Goal: Transaction & Acquisition: Purchase product/service

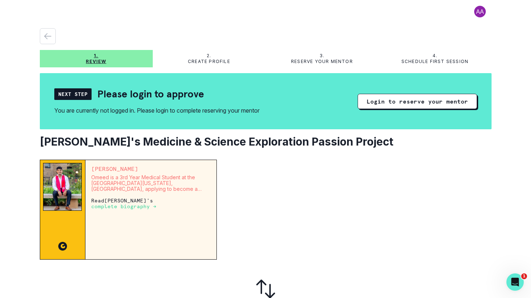
click at [76, 97] on div "Next Step" at bounding box center [72, 94] width 37 height 12
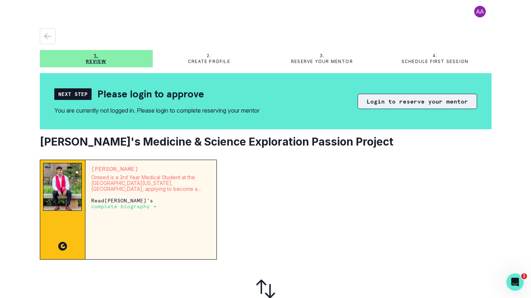
click at [413, 104] on button "Login to reserve your mentor" at bounding box center [416, 101] width 119 height 15
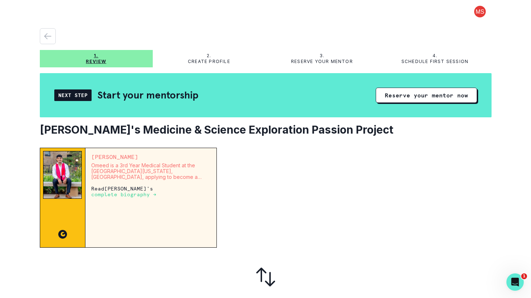
drag, startPoint x: 160, startPoint y: 157, endPoint x: 91, endPoint y: 158, distance: 69.4
click at [91, 158] on p "[PERSON_NAME]" at bounding box center [151, 157] width 120 height 6
click at [445, 96] on button "Reserve your mentor now" at bounding box center [425, 95] width 101 height 15
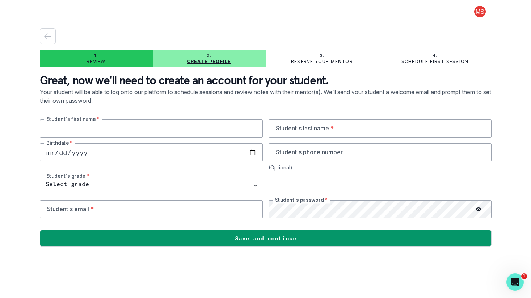
click at [135, 125] on input "text" at bounding box center [151, 128] width 223 height 18
type input "Shyam"
click at [310, 124] on input "text" at bounding box center [379, 128] width 223 height 18
type input "c"
type input "[PERSON_NAME]"
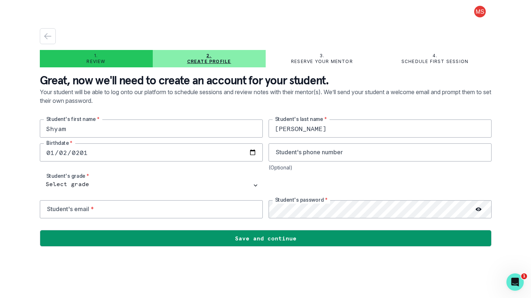
type input "[DATE]"
click at [125, 206] on input "email" at bounding box center [151, 209] width 223 height 18
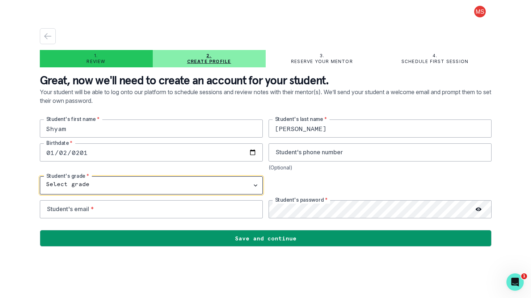
click at [117, 178] on select "Select grade 1st Grade 2nd Grade 3rd Grade 4th Grade 5th Grade 6th Grade 7th Gr…" at bounding box center [151, 185] width 223 height 18
select select "4th Grade"
click at [40, 176] on select "Select grade 1st Grade 2nd Grade 3rd Grade 4th Grade 5th Grade 6th Grade 7th Gr…" at bounding box center [151, 185] width 223 height 18
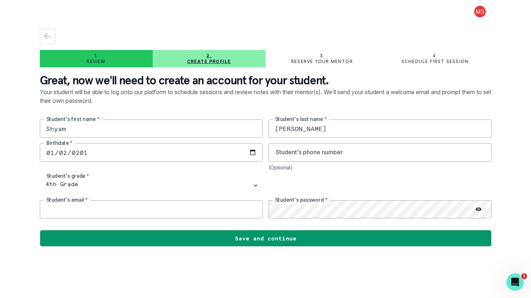
click at [109, 212] on input "email" at bounding box center [151, 209] width 223 height 18
click at [226, 287] on main "1. Review 2. Create profile 3. Reserve your mentor 4. Schedule first session Gr…" at bounding box center [265, 149] width 463 height 298
click at [149, 210] on input "email" at bounding box center [151, 209] width 223 height 18
type input "a"
type input "[EMAIL_ADDRESS][DOMAIN_NAME]"
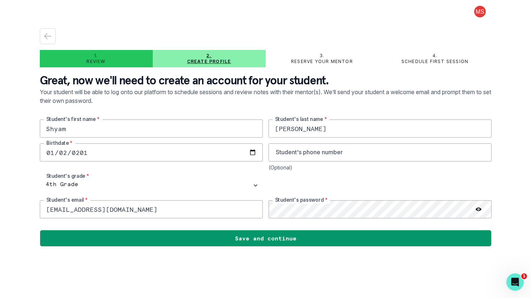
click at [266, 209] on div "Shyam Student's first name * [PERSON_NAME] Student's last name * [DEMOGRAPHIC_D…" at bounding box center [265, 168] width 451 height 99
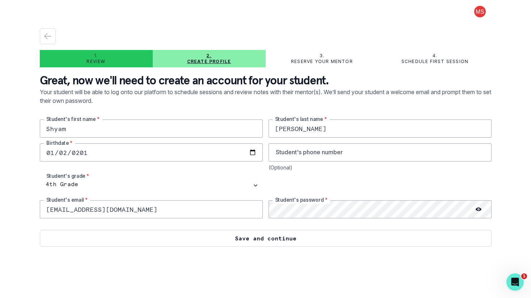
click at [292, 239] on button "Save and continue" at bounding box center [265, 238] width 451 height 17
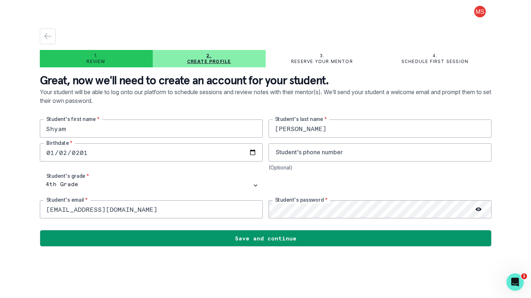
click at [201, 204] on input "[EMAIL_ADDRESS][DOMAIN_NAME]" at bounding box center [151, 209] width 223 height 18
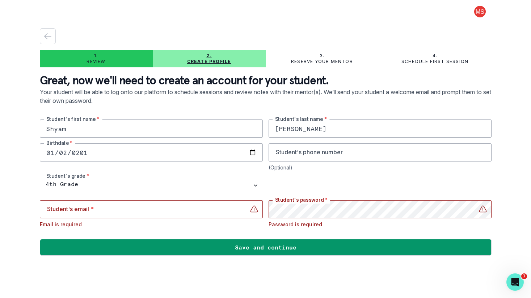
click at [480, 10] on button at bounding box center [479, 12] width 23 height 12
click at [184, 19] on div "Log out" at bounding box center [265, 10] width 451 height 20
click at [52, 37] on div "button" at bounding box center [47, 36] width 15 height 9
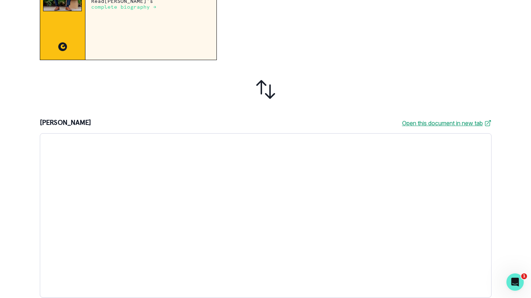
scroll to position [191, 0]
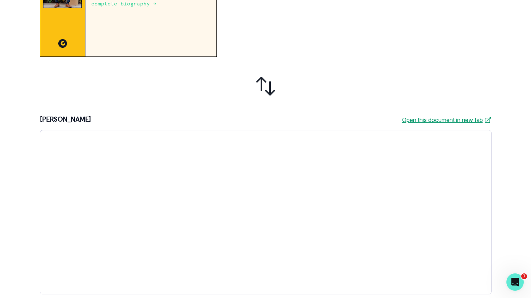
click at [67, 119] on p "[PERSON_NAME]" at bounding box center [65, 119] width 51 height 9
click at [120, 119] on div "[PERSON_NAME] Open this document in new tab" at bounding box center [265, 119] width 451 height 9
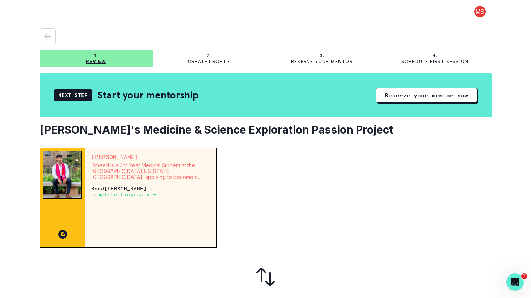
scroll to position [4, 0]
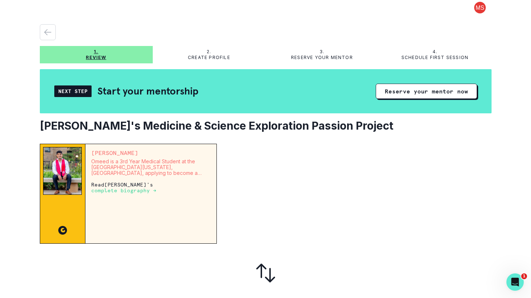
click at [146, 191] on p "complete biography →" at bounding box center [123, 190] width 65 height 6
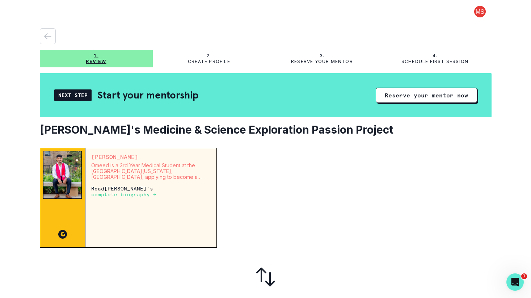
click at [79, 95] on div "Next Step" at bounding box center [72, 95] width 37 height 12
click at [406, 97] on button "Reserve your mentor now" at bounding box center [425, 95] width 101 height 15
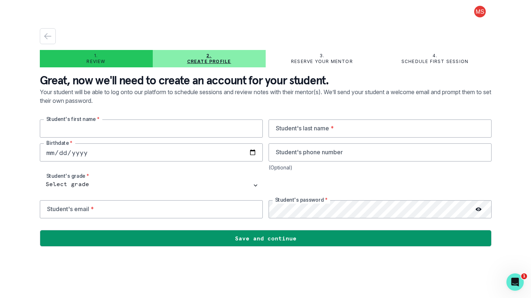
click at [149, 122] on input "text" at bounding box center [151, 128] width 223 height 18
type input "Shyam"
type input "[PERSON_NAME]"
type input "[DATE]"
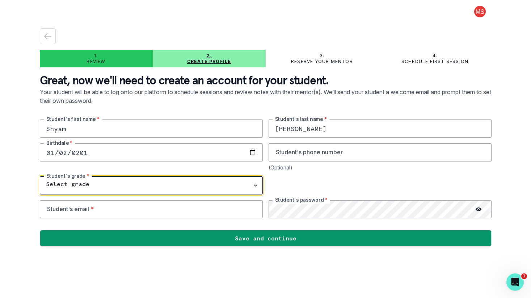
click at [72, 184] on select "Select grade 1st Grade 2nd Grade 3rd Grade 4th Grade 5th Grade 6th Grade 7th Gr…" at bounding box center [151, 185] width 223 height 18
select select "4th Grade"
click at [40, 176] on select "Select grade 1st Grade 2nd Grade 3rd Grade 4th Grade 5th Grade 6th Grade 7th Gr…" at bounding box center [151, 185] width 223 height 18
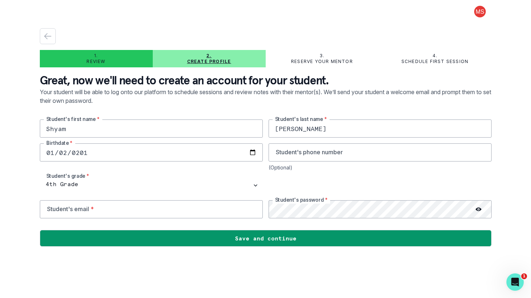
click at [302, 189] on div at bounding box center [379, 185] width 223 height 18
click at [185, 209] on input "email" at bounding box center [151, 209] width 223 height 18
click at [185, 208] on input "email" at bounding box center [151, 209] width 223 height 18
click at [148, 270] on main "1. Review 2. Create profile 3. Reserve your mentor 4. Schedule first session Gr…" at bounding box center [265, 149] width 463 height 298
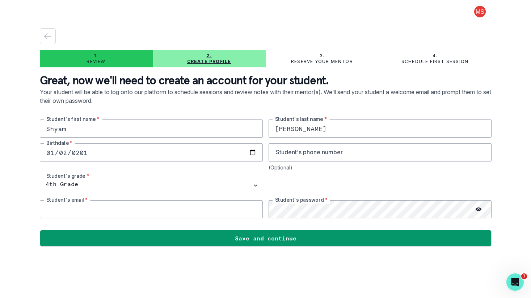
click at [140, 211] on input "email" at bounding box center [151, 209] width 223 height 18
type input "[EMAIL_ADDRESS][DOMAIN_NAME]"
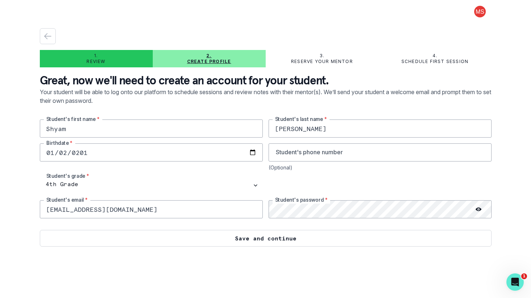
click at [265, 238] on button "Save and continue" at bounding box center [265, 238] width 451 height 17
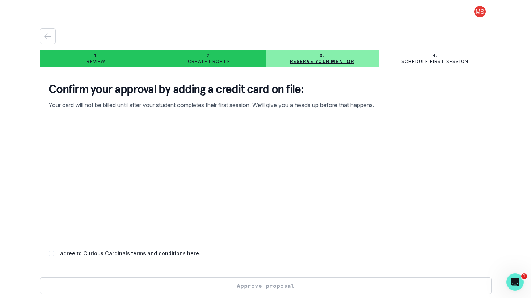
scroll to position [5, 0]
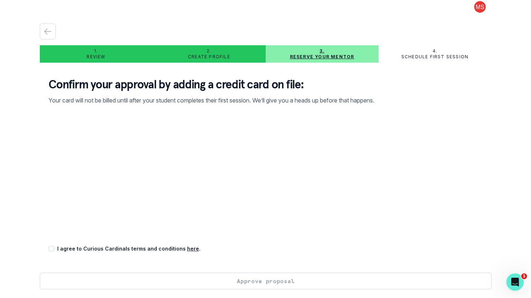
click at [51, 250] on span at bounding box center [51, 249] width 6 height 6
click at [48, 249] on input "checkbox" at bounding box center [48, 248] width 0 height 0
checkbox input "true"
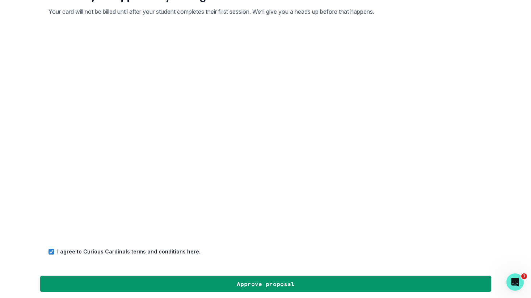
scroll to position [97, 0]
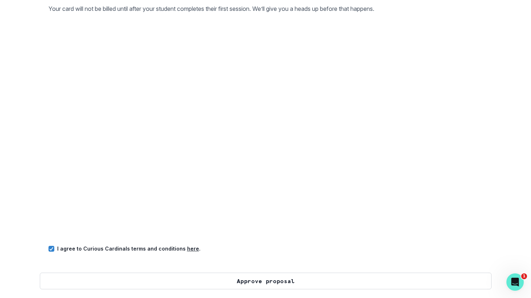
click at [281, 284] on button "Approve proposal" at bounding box center [265, 280] width 451 height 17
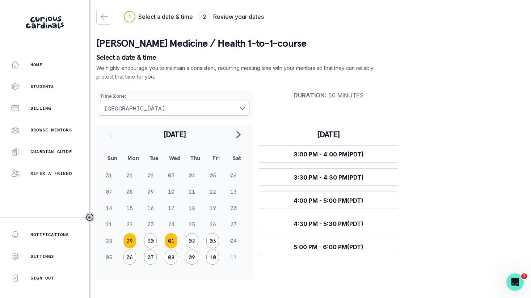
click at [174, 243] on button "01" at bounding box center [171, 240] width 13 height 15
click at [113, 136] on icon "navigate to previous month" at bounding box center [110, 134] width 9 height 9
click at [188, 242] on button "02" at bounding box center [192, 240] width 13 height 15
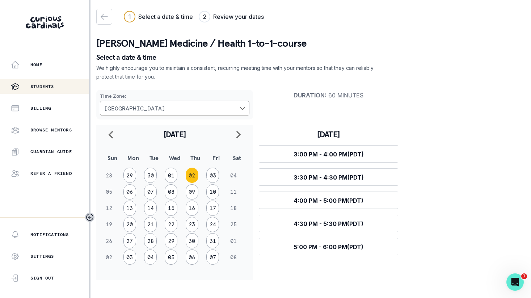
click at [43, 86] on p "Students" at bounding box center [42, 87] width 24 height 6
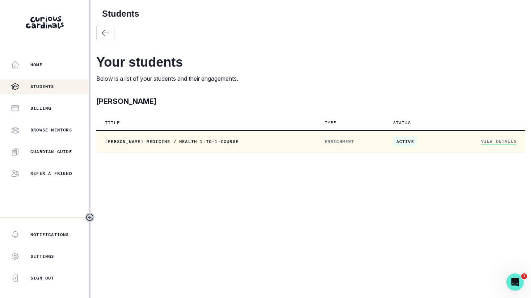
click at [485, 142] on link "View Details" at bounding box center [498, 141] width 35 height 6
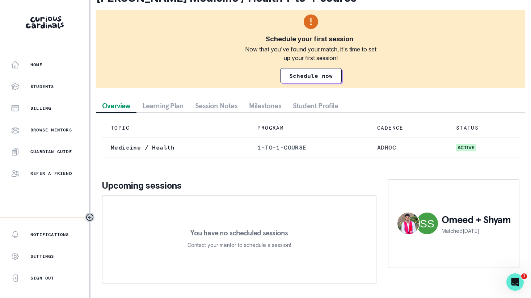
scroll to position [25, 0]
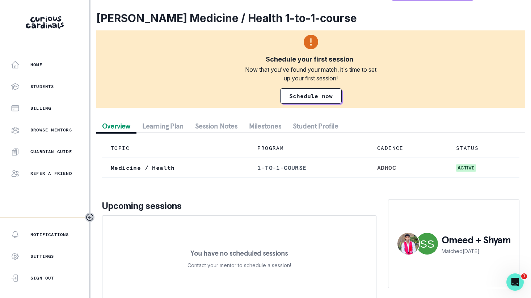
click at [171, 106] on div "Schedule a Session Support [PERSON_NAME] Medicine / Health 1-to-1-course Schedu…" at bounding box center [310, 147] width 429 height 326
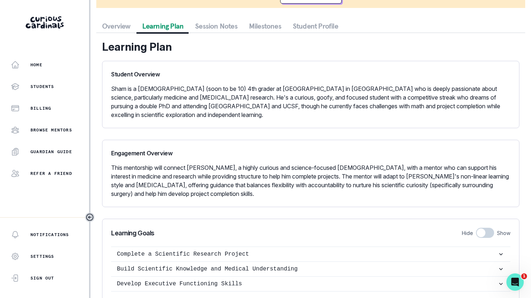
scroll to position [44, 0]
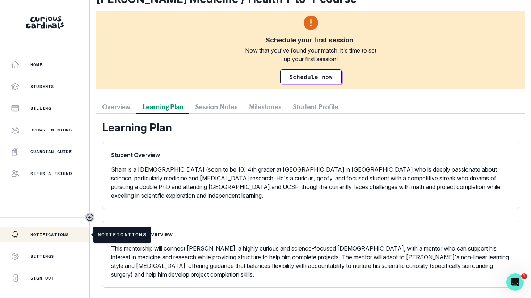
click at [74, 234] on div "Notifications" at bounding box center [50, 234] width 78 height 9
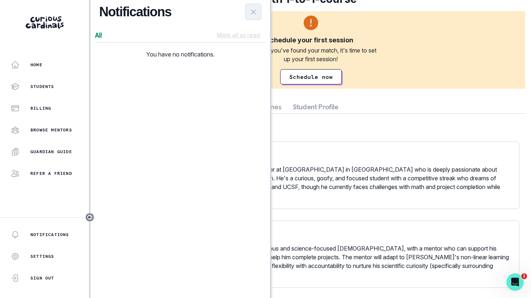
click at [253, 8] on icon "Close Notifications Panel" at bounding box center [253, 12] width 9 height 9
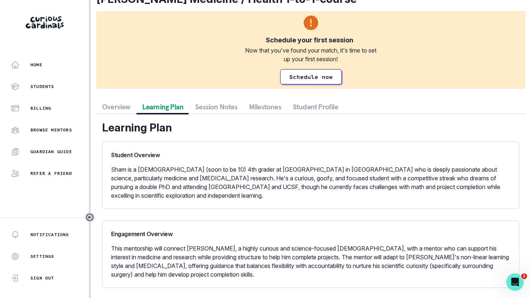
scroll to position [0, 0]
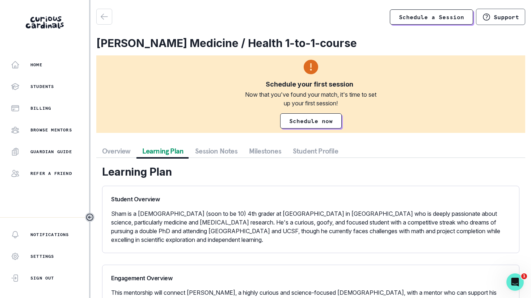
click at [267, 150] on button "Milestones" at bounding box center [265, 150] width 44 height 13
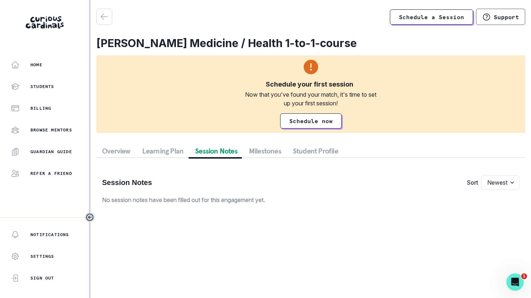
click at [221, 153] on button "Session Notes" at bounding box center [216, 150] width 54 height 13
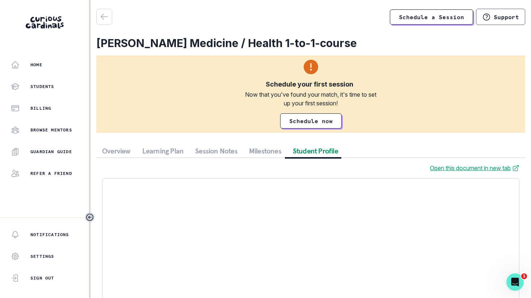
click at [303, 148] on button "Student Profile" at bounding box center [315, 150] width 57 height 13
click at [60, 132] on p "Browse Mentors" at bounding box center [51, 130] width 42 height 6
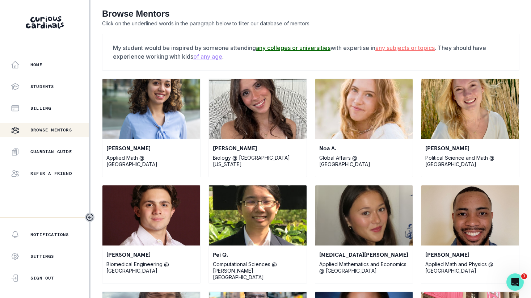
click at [283, 49] on u "any colleges or universities" at bounding box center [293, 47] width 74 height 7
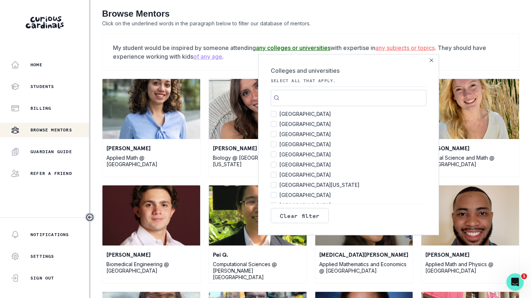
click at [308, 115] on span "[GEOGRAPHIC_DATA]" at bounding box center [304, 113] width 51 height 10
click at [276, 115] on input "[GEOGRAPHIC_DATA] 146" at bounding box center [273, 114] width 6 height 6
checkbox input "true"
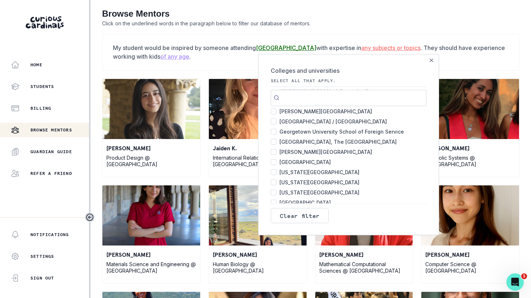
scroll to position [532, 0]
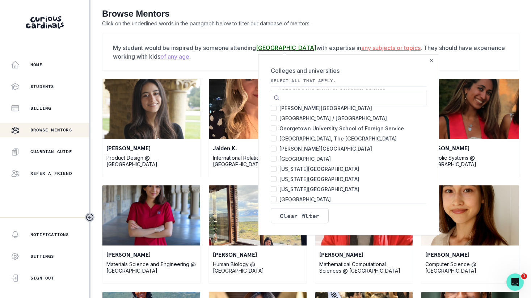
click at [303, 100] on input "Search" at bounding box center [347, 97] width 155 height 16
type input "s"
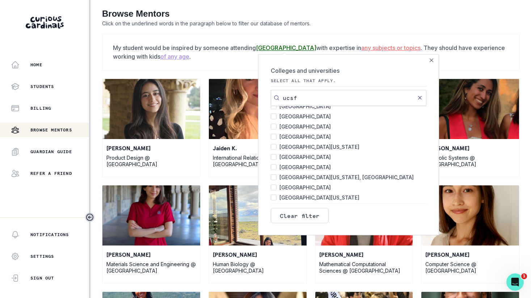
scroll to position [0, 0]
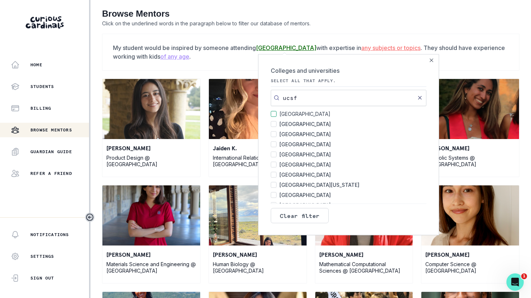
type input "ucsf"
click at [298, 112] on span "[GEOGRAPHIC_DATA]" at bounding box center [304, 113] width 51 height 6
click at [276, 112] on input "[GEOGRAPHIC_DATA] 146" at bounding box center [273, 114] width 6 height 6
checkbox input "false"
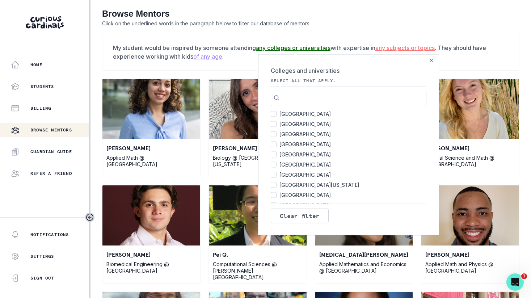
click at [308, 114] on span "[GEOGRAPHIC_DATA]" at bounding box center [304, 113] width 51 height 10
click at [276, 114] on input "[GEOGRAPHIC_DATA] 146" at bounding box center [273, 114] width 6 height 6
checkbox input "true"
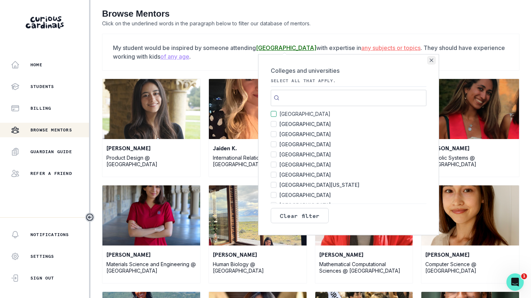
click at [432, 61] on icon "Close" at bounding box center [431, 60] width 4 height 4
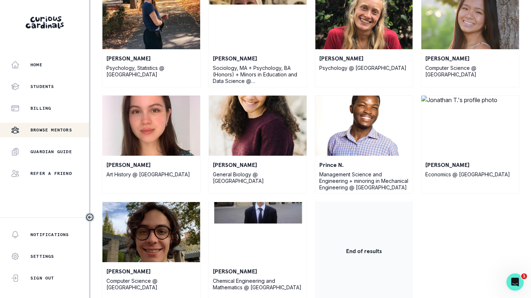
scroll to position [3715, 0]
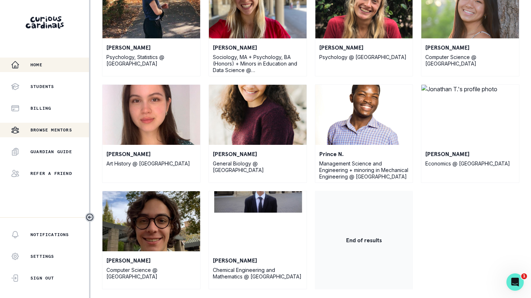
click at [37, 67] on p "Home" at bounding box center [36, 65] width 12 height 6
